Goal: Task Accomplishment & Management: Complete application form

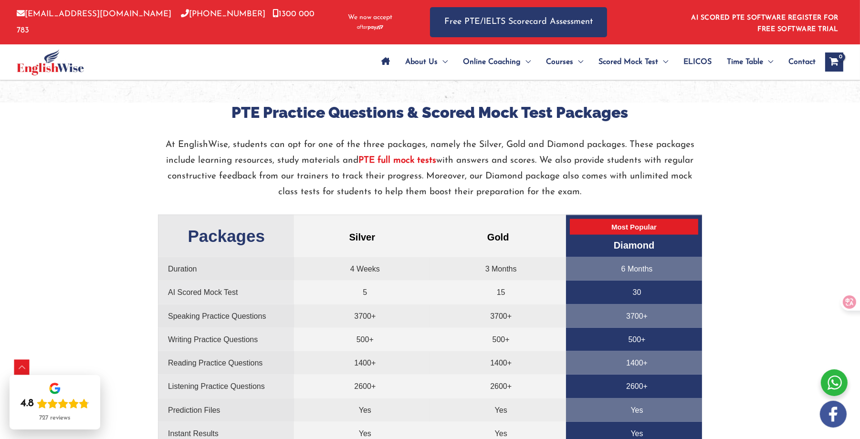
scroll to position [2244, 0]
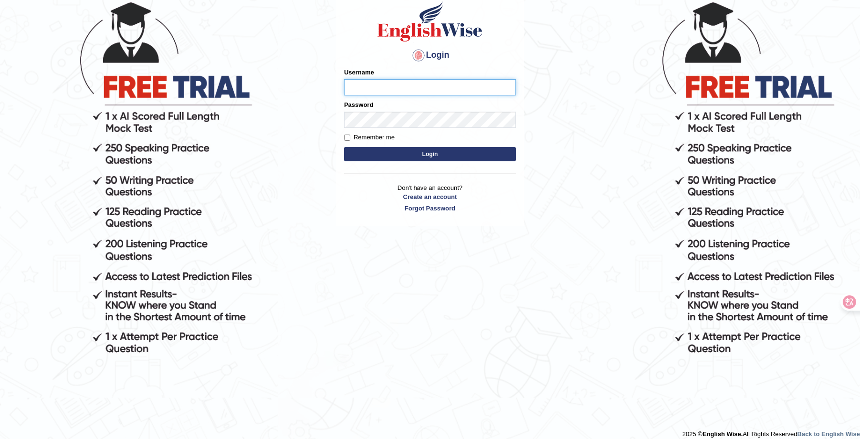
scroll to position [95, 0]
